Goal: Obtain resource: Download file/media

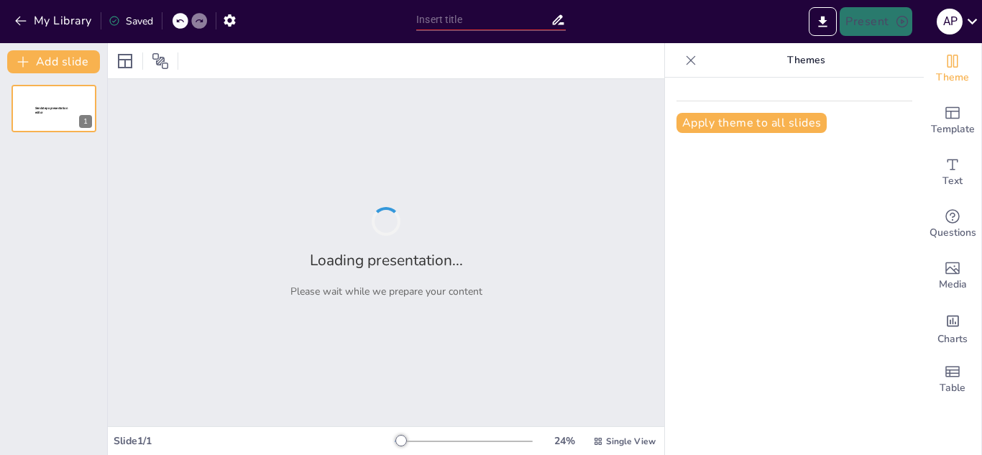
type input "ESPACIO CURRICULAR: METODOLOGÍA DE LA INVESTIGACIÓN"
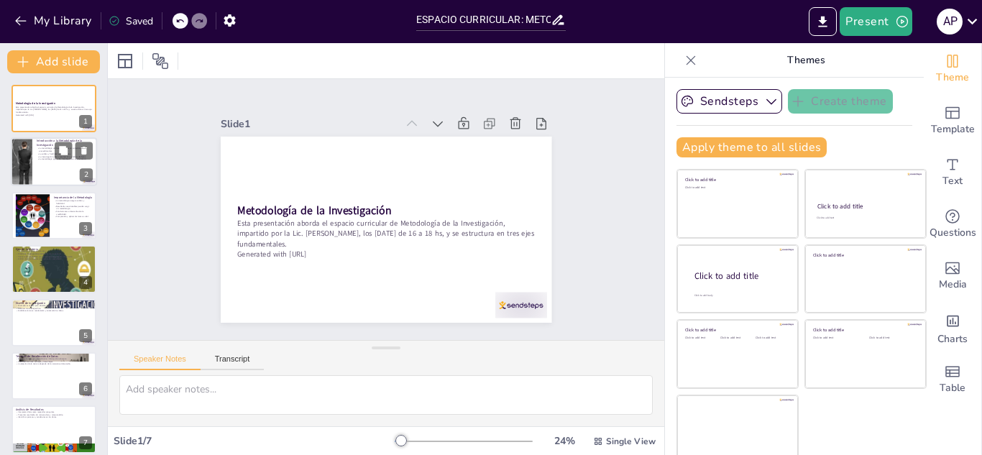
click at [37, 144] on p "Introducción a la Metodología de la Investigación" at bounding box center [65, 143] width 56 height 8
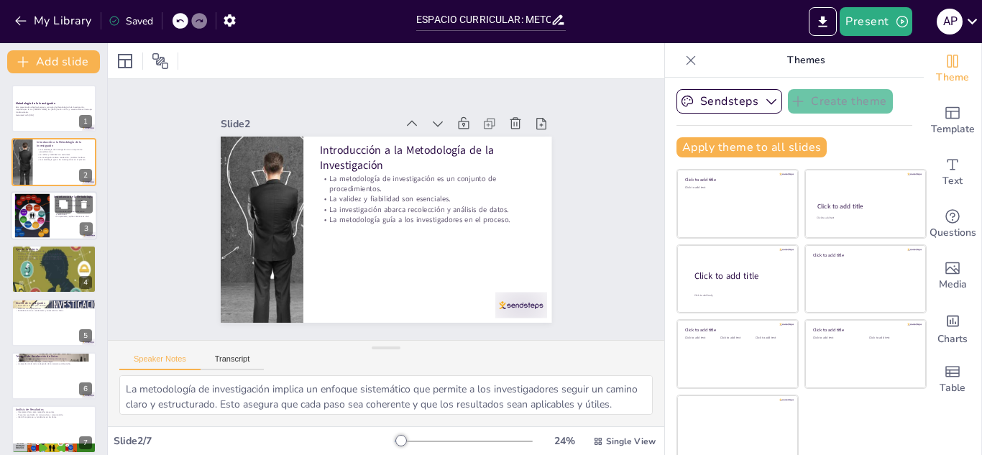
click at [50, 208] on div at bounding box center [54, 215] width 86 height 49
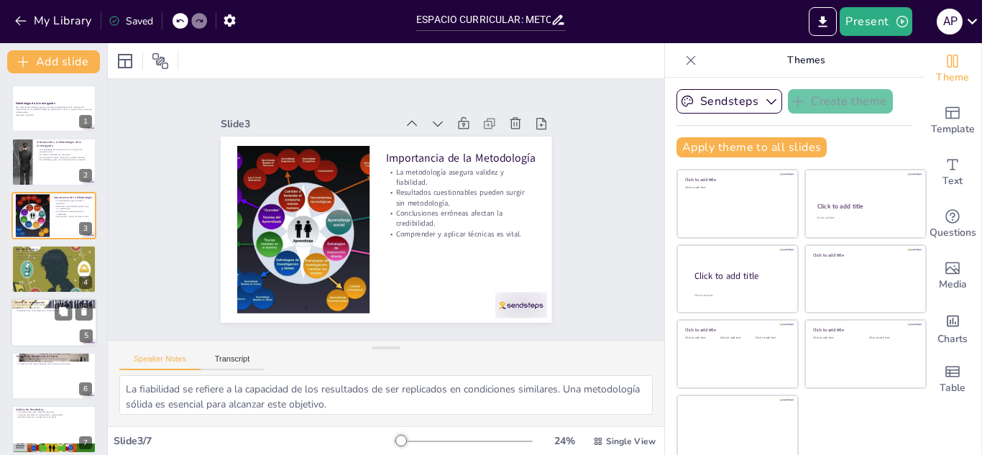
click at [53, 313] on div at bounding box center [54, 322] width 86 height 49
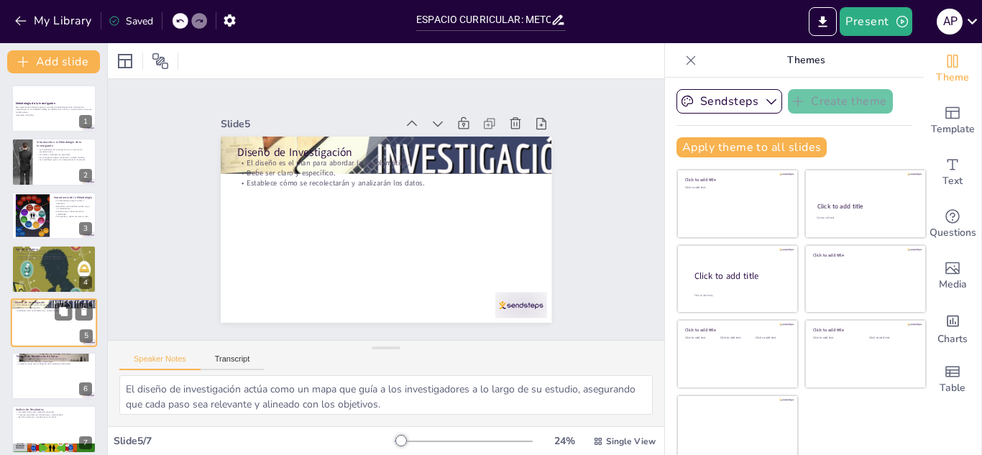
scroll to position [10, 0]
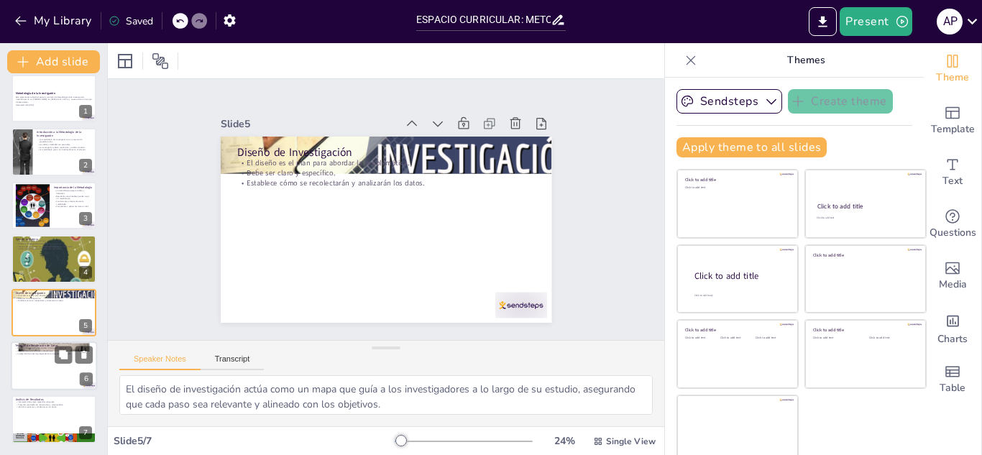
click at [51, 347] on p "Diversas técnicas permiten obtener información relevante." at bounding box center [54, 348] width 78 height 3
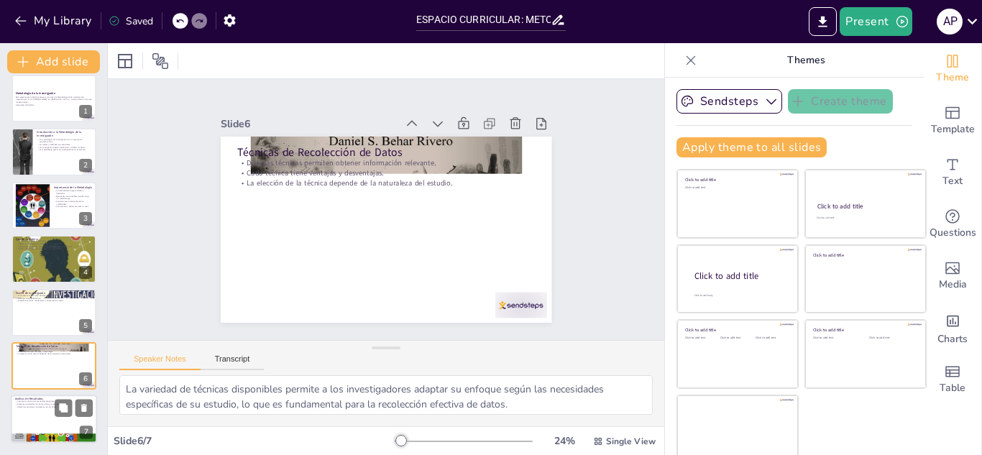
click at [40, 403] on p "Presentar resultados de manera clara y comprensible." at bounding box center [54, 404] width 78 height 3
type textarea "La interpretación de datos es esencial para que los investigadores puedan extra…"
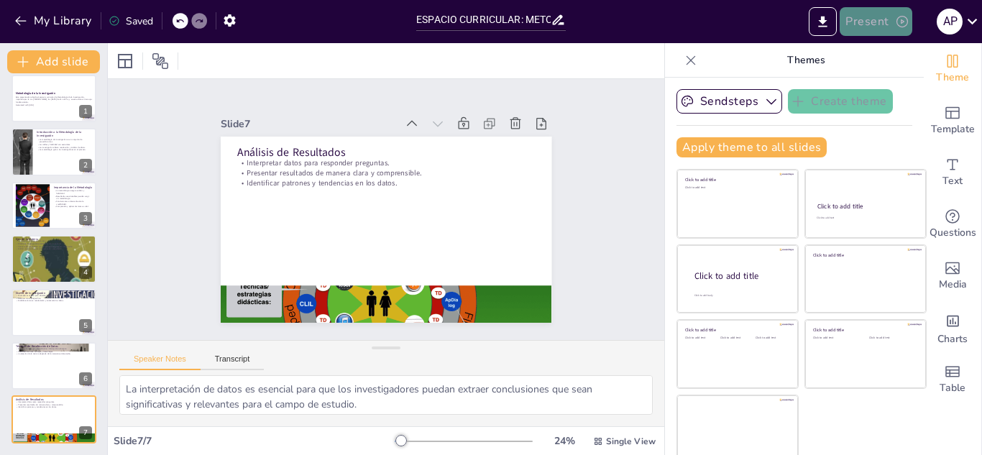
click at [857, 24] on button "Present" at bounding box center [876, 21] width 72 height 29
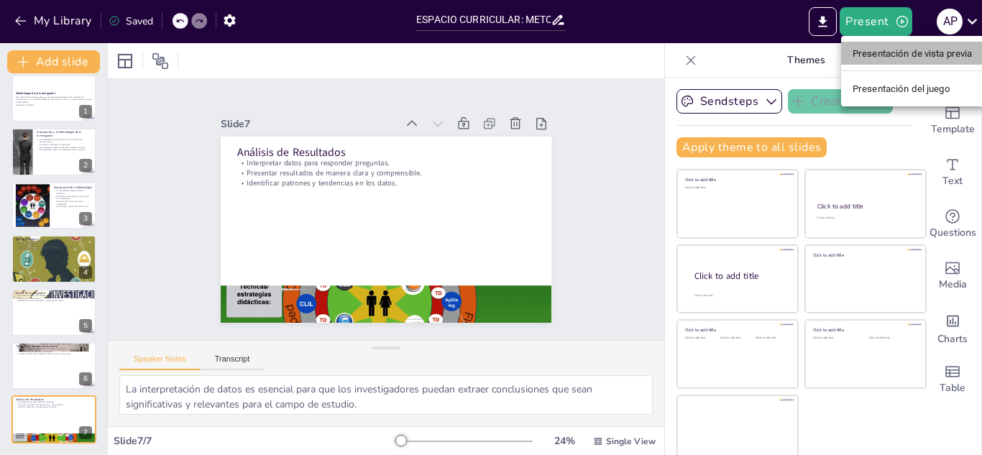
click at [870, 48] on font "Presentación de vista previa" at bounding box center [913, 53] width 120 height 11
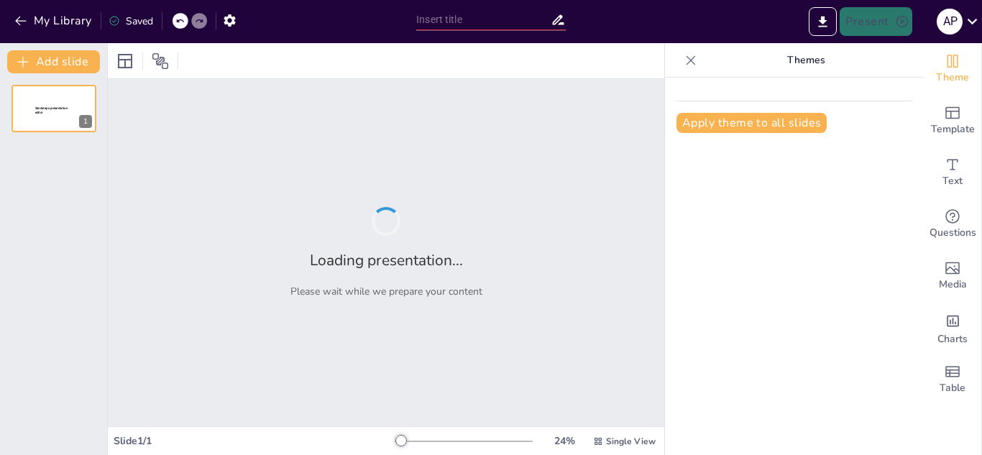
type input "ESPACIO CURRICULAR: METODOLOGÍA DE LA INVESTIGACIÓN"
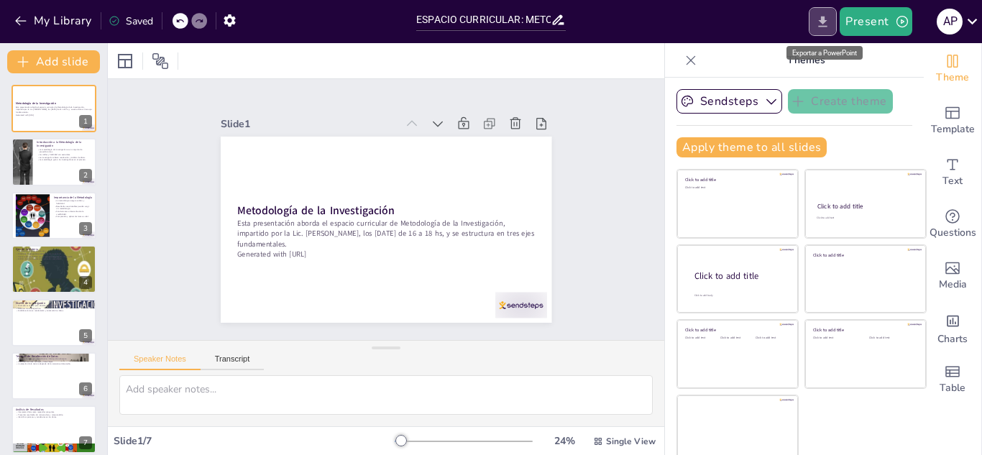
click at [821, 24] on icon "Export to PowerPoint" at bounding box center [822, 21] width 15 height 15
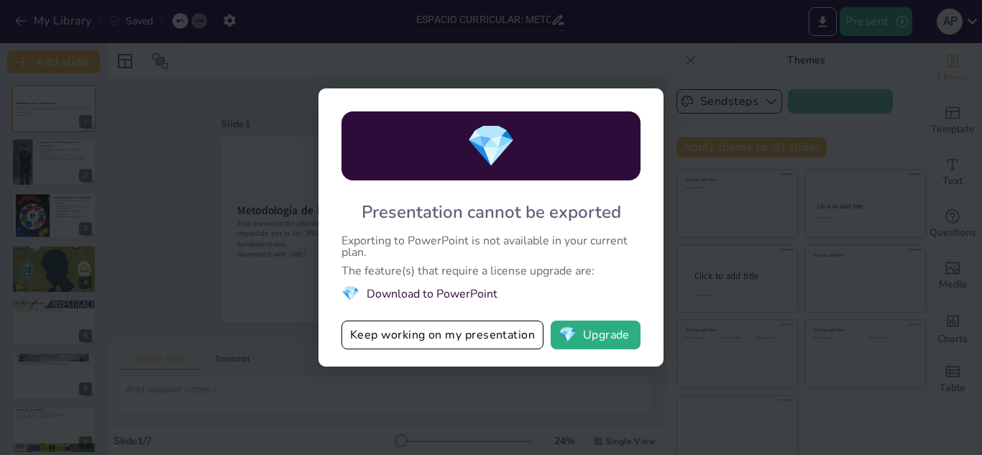
click at [461, 290] on li "💎 Download to PowerPoint" at bounding box center [490, 293] width 299 height 19
click at [597, 325] on button "💎 Upgrade" at bounding box center [596, 335] width 90 height 29
